Goal: Task Accomplishment & Management: Manage account settings

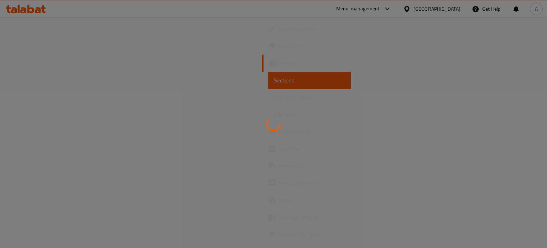
drag, startPoint x: 0, startPoint y: 0, endPoint x: 452, endPoint y: 10, distance: 452.0
click at [452, 10] on div at bounding box center [273, 124] width 547 height 248
click at [453, 10] on div at bounding box center [273, 124] width 547 height 248
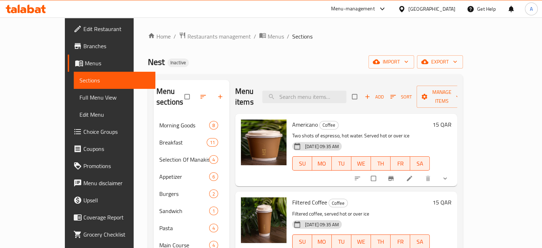
click at [450, 9] on div "[GEOGRAPHIC_DATA]" at bounding box center [431, 9] width 47 height 8
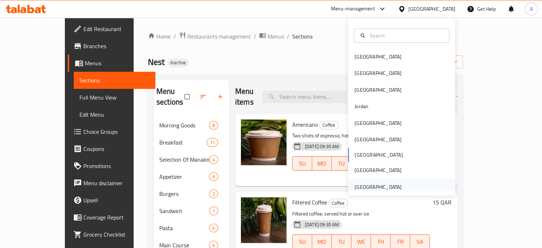
click at [365, 188] on div "[GEOGRAPHIC_DATA]" at bounding box center [377, 187] width 47 height 8
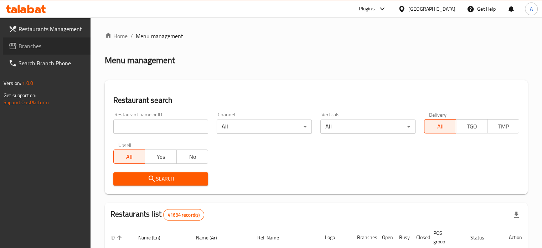
click at [30, 47] on span "Branches" at bounding box center [52, 46] width 66 height 9
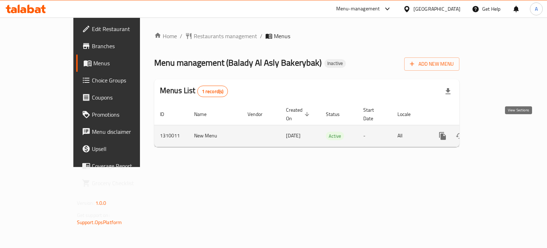
click at [498, 131] on icon "enhanced table" at bounding box center [494, 135] width 9 height 9
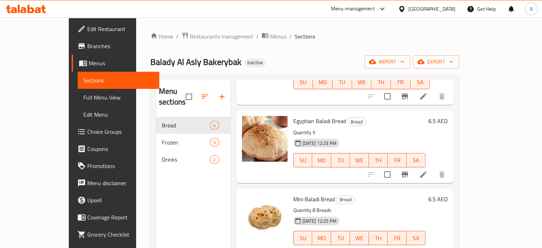
scroll to position [36, 0]
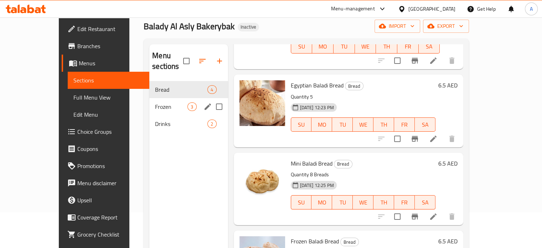
click at [149, 98] on div "Frozen 3" at bounding box center [188, 106] width 78 height 17
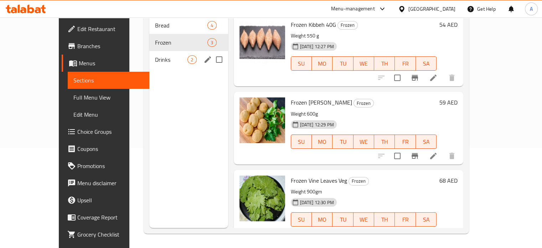
click at [155, 55] on span "Drinks" at bounding box center [171, 59] width 32 height 9
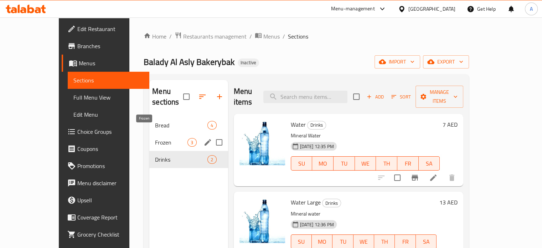
click at [155, 138] on span "Frozen" at bounding box center [171, 142] width 32 height 9
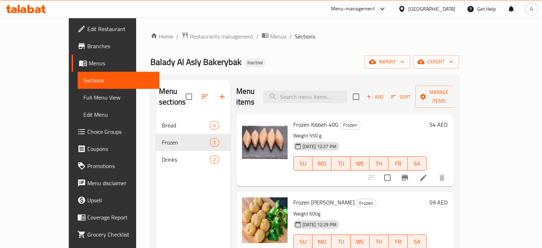
click at [419, 11] on div "[GEOGRAPHIC_DATA]" at bounding box center [431, 9] width 47 height 8
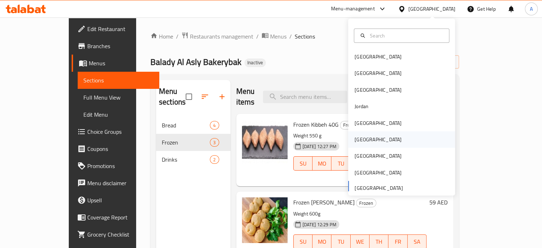
click at [364, 138] on div "[GEOGRAPHIC_DATA]" at bounding box center [378, 139] width 58 height 16
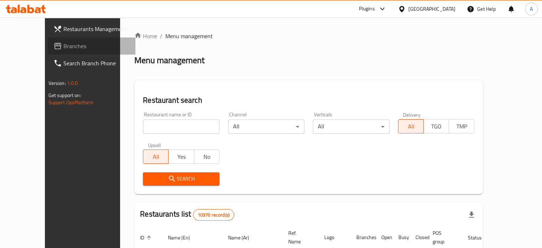
click at [63, 43] on span "Branches" at bounding box center [96, 46] width 66 height 9
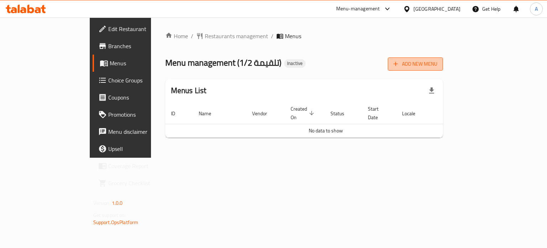
click at [437, 64] on span "Add New Menu" at bounding box center [416, 63] width 44 height 9
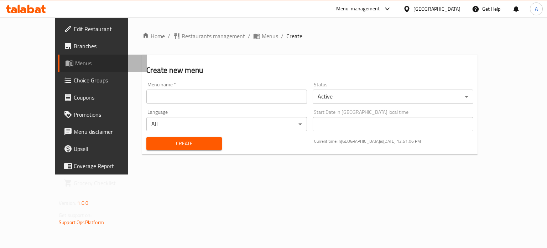
click at [75, 64] on span "Menus" at bounding box center [108, 63] width 66 height 9
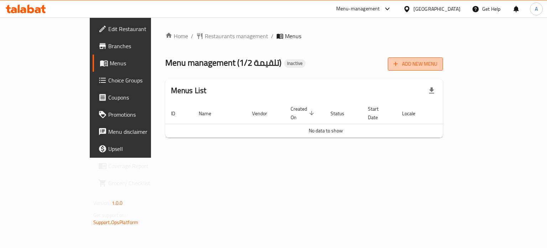
click at [437, 64] on span "Add New Menu" at bounding box center [416, 63] width 44 height 9
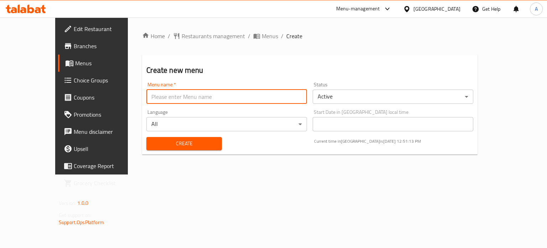
click at [146, 98] on input "text" at bounding box center [226, 96] width 161 height 14
type input "1/2 Talqema"
click at [155, 145] on span "Create" at bounding box center [184, 143] width 64 height 9
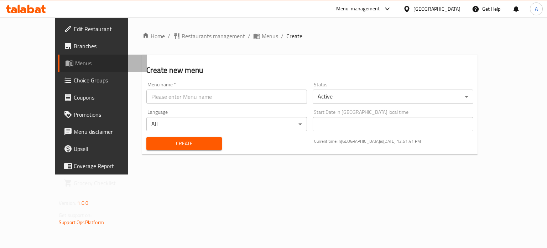
click at [75, 62] on span "Menus" at bounding box center [108, 63] width 66 height 9
